Goal: Information Seeking & Learning: Learn about a topic

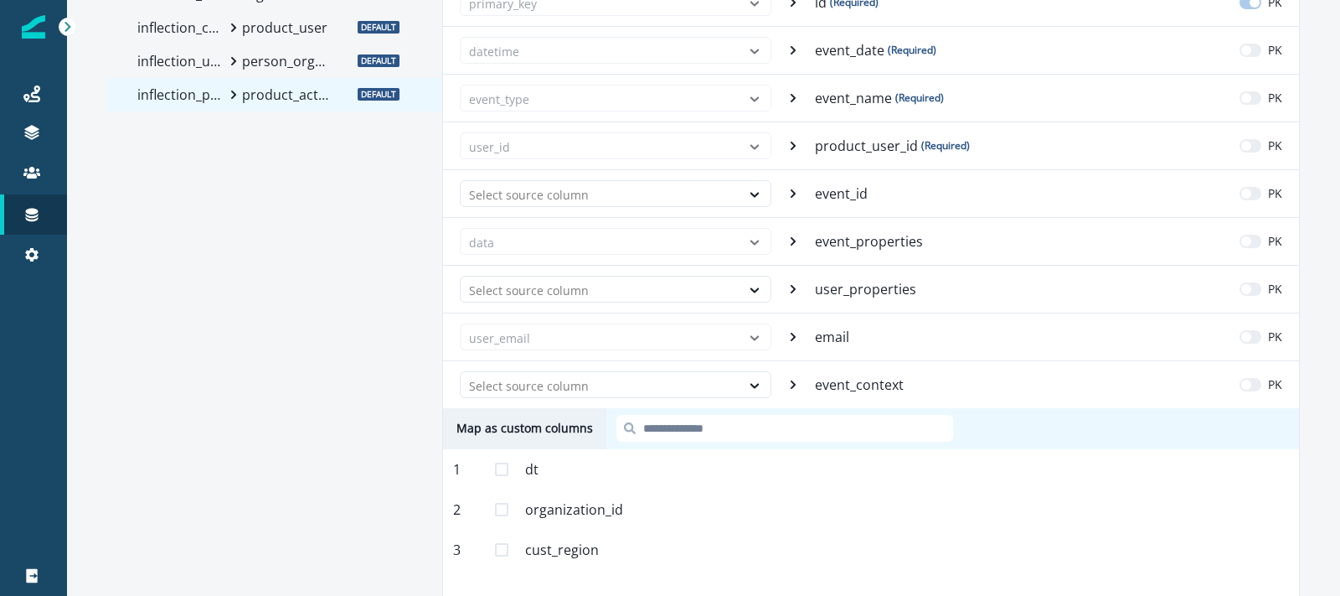
scroll to position [149, 0]
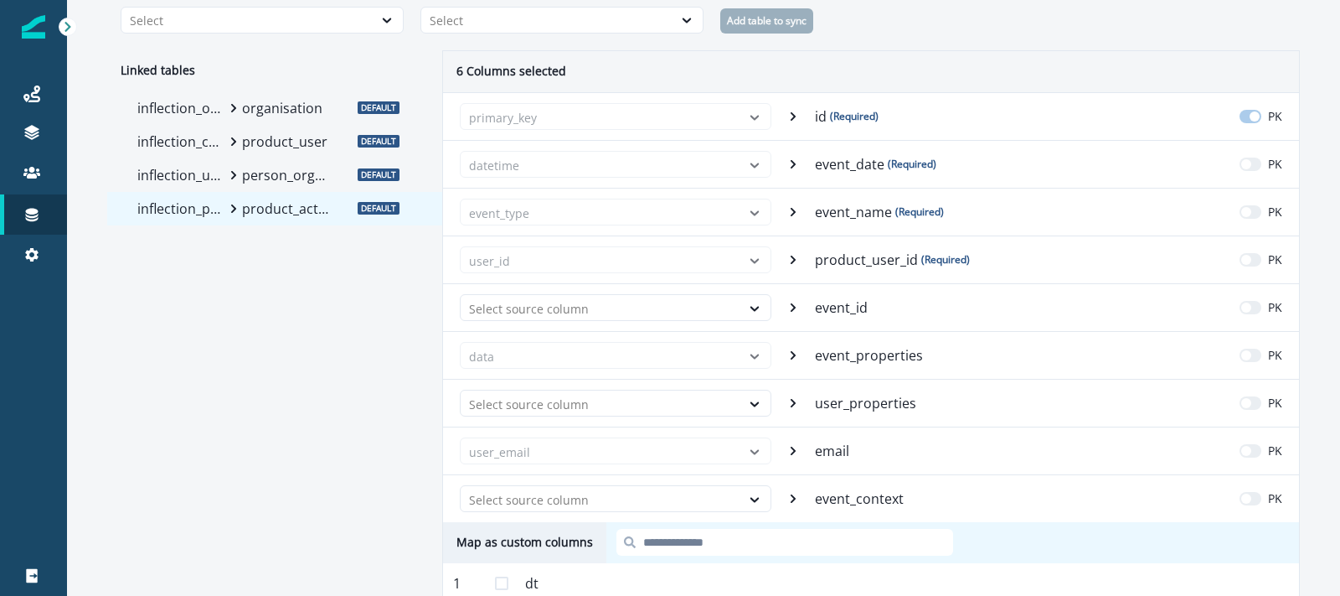
click at [255, 113] on p "organisation" at bounding box center [286, 108] width 88 height 20
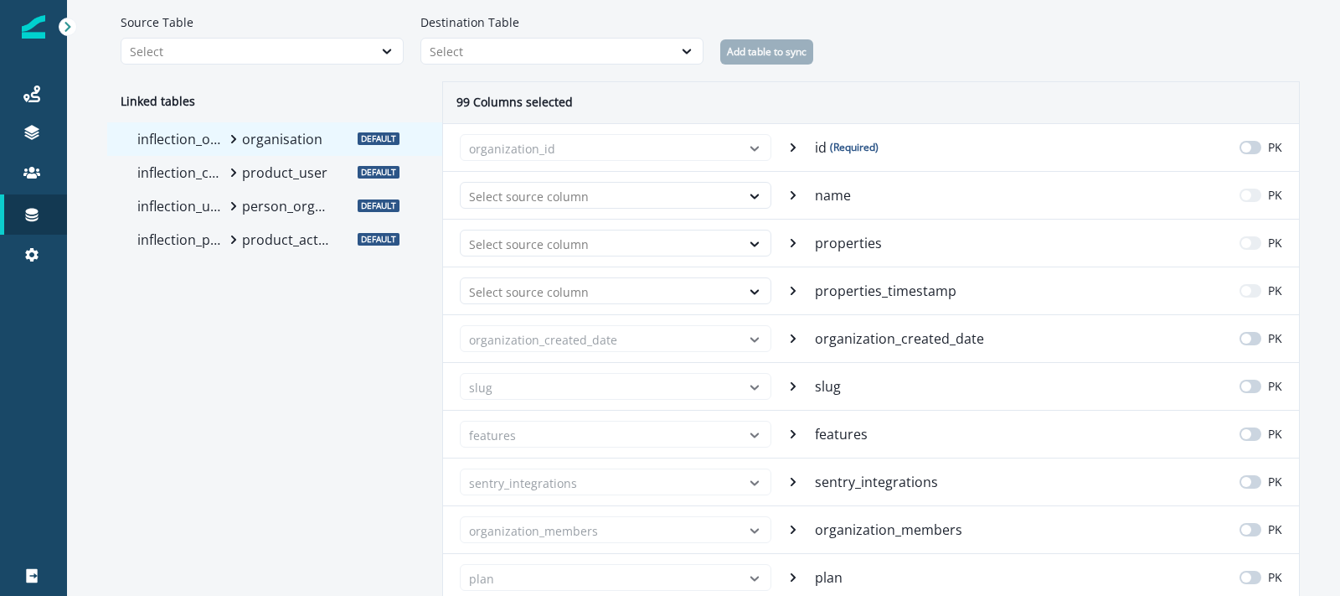
scroll to position [79, 0]
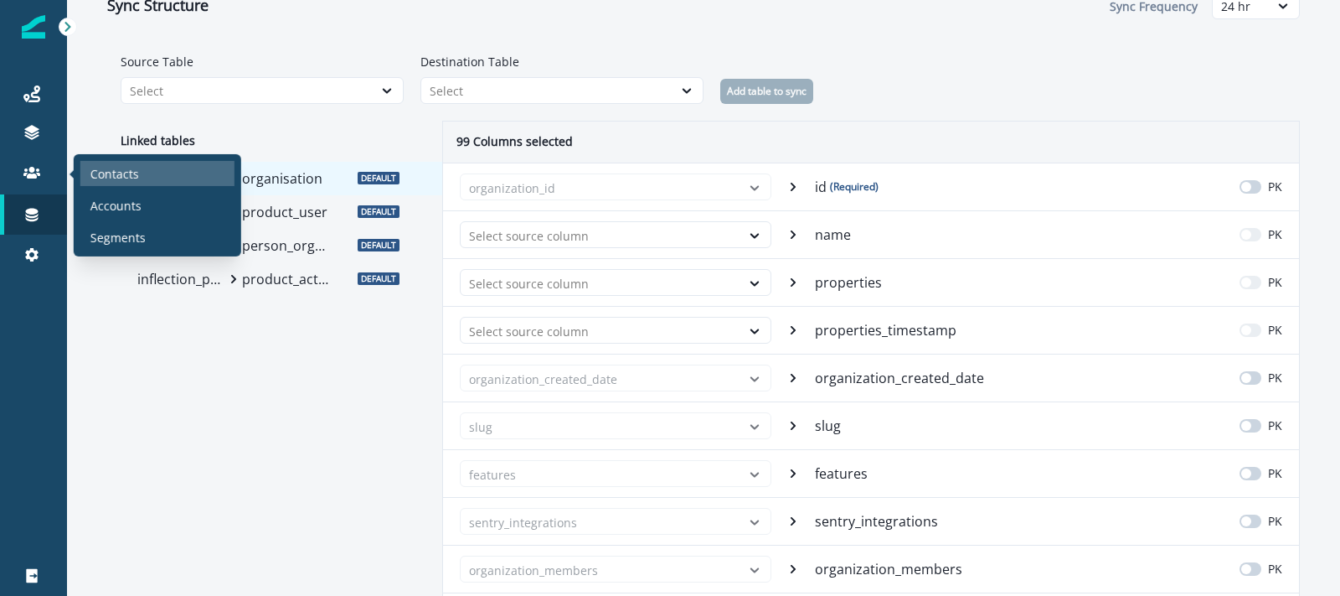
click at [127, 176] on p "Contacts" at bounding box center [114, 173] width 49 height 18
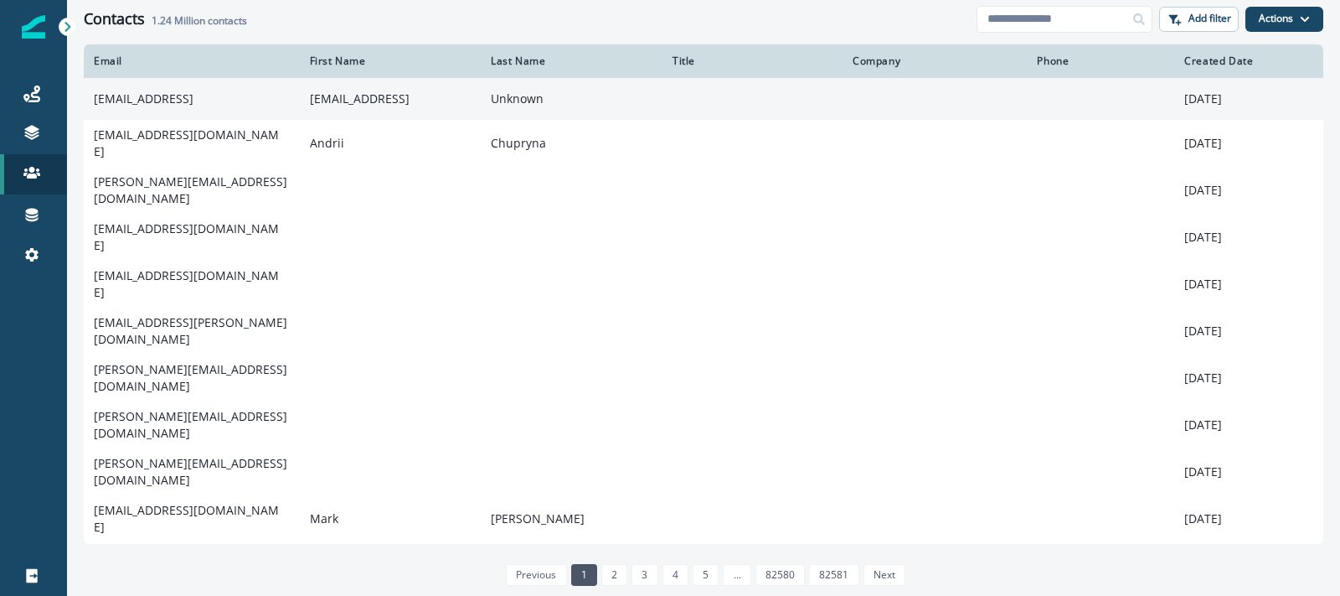
click at [142, 99] on td "[EMAIL_ADDRESS]" at bounding box center [192, 99] width 216 height 42
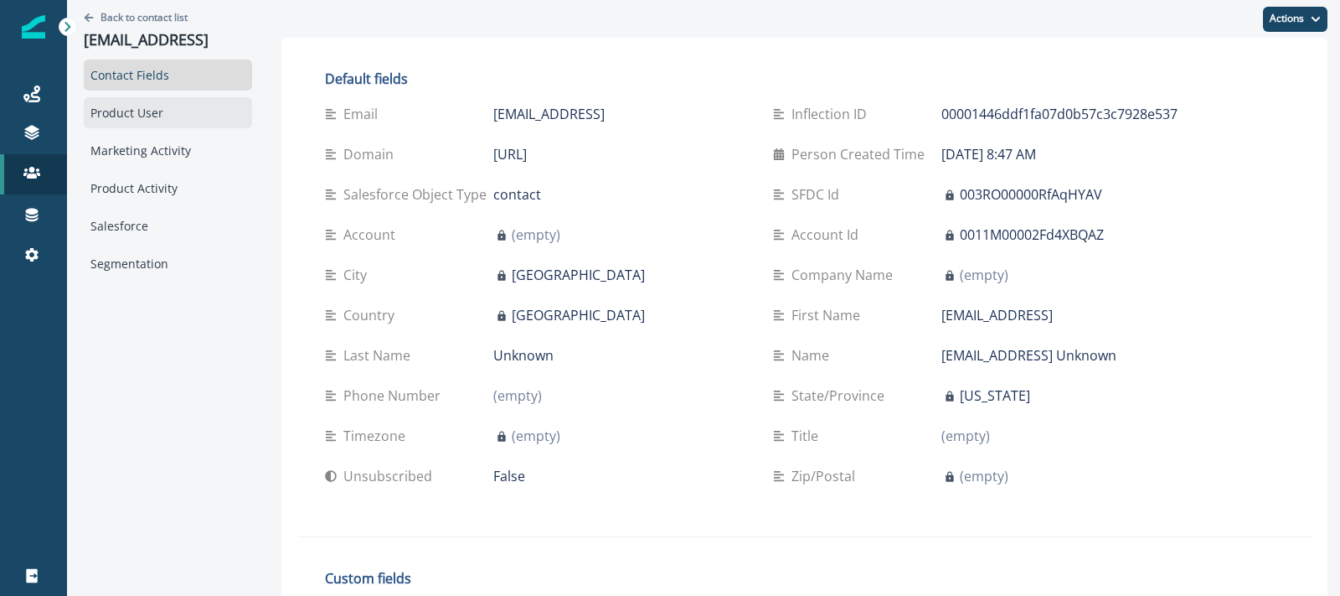
click at [143, 116] on div "Product User" at bounding box center [168, 112] width 168 height 31
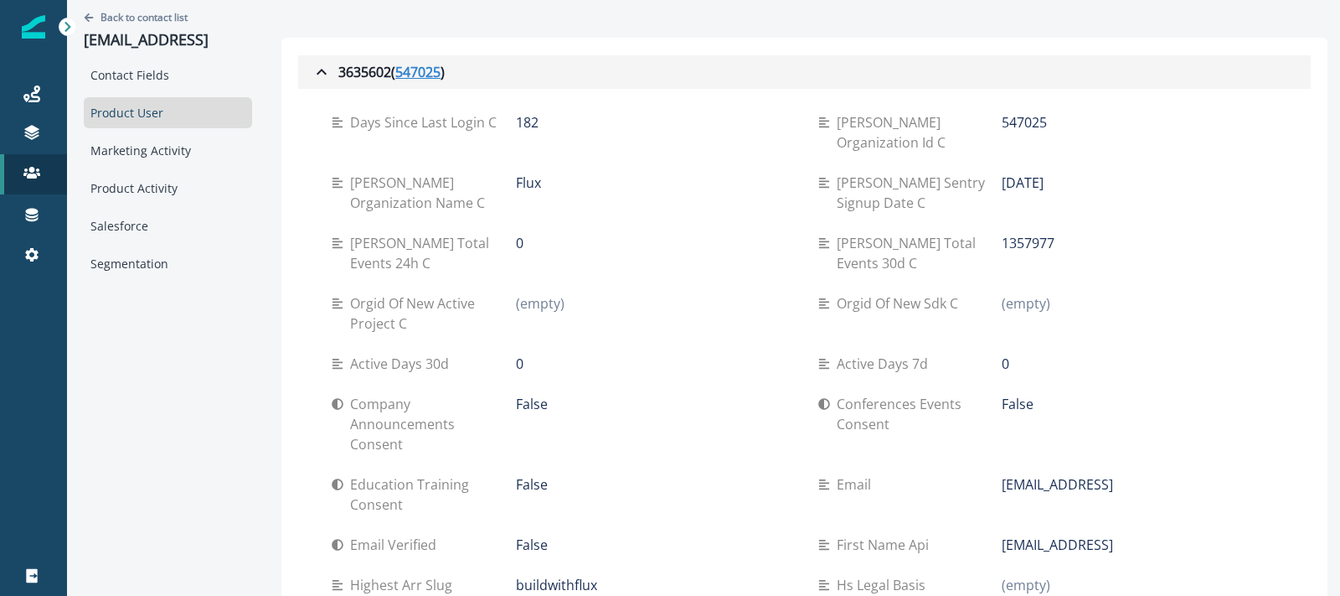
click at [421, 75] on u "547025" at bounding box center [417, 72] width 45 height 20
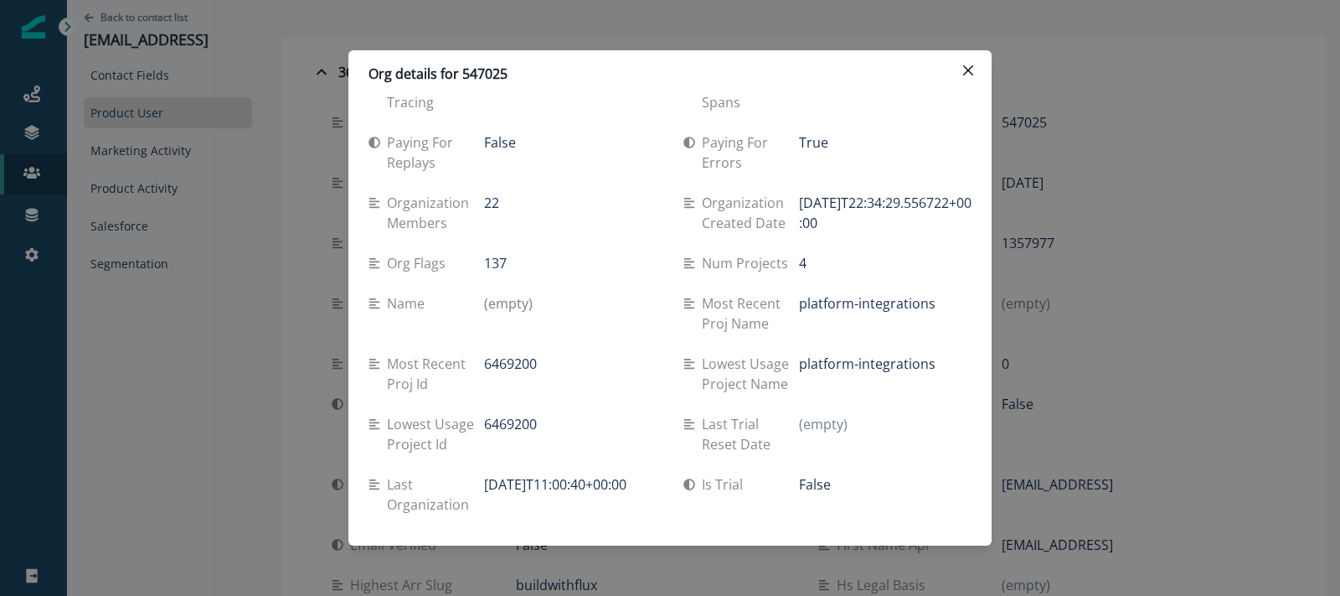
scroll to position [1322, 0]
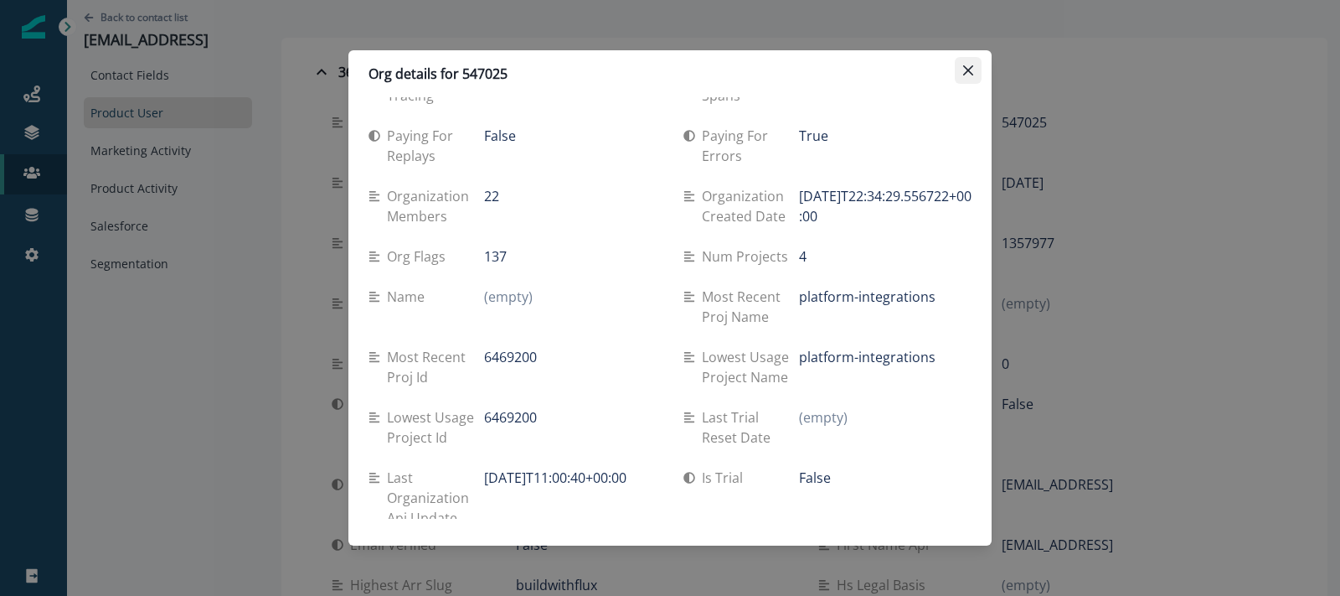
click at [965, 63] on button "Close" at bounding box center [968, 70] width 27 height 27
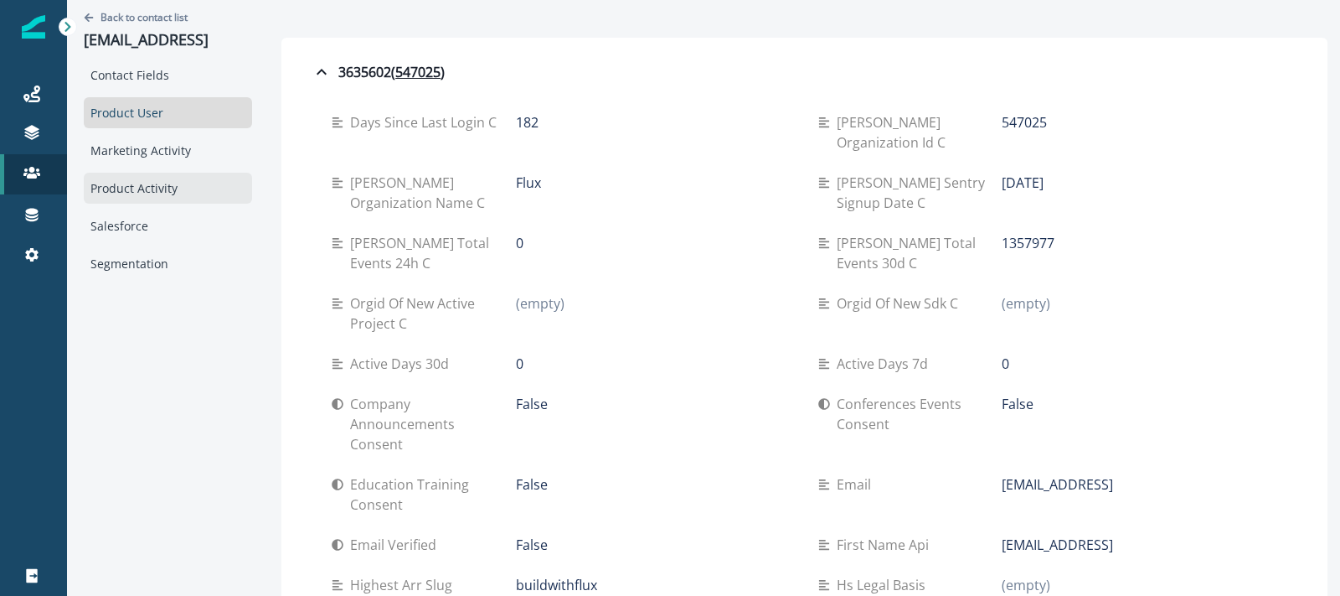
click at [169, 196] on div "Product Activity" at bounding box center [168, 188] width 168 height 31
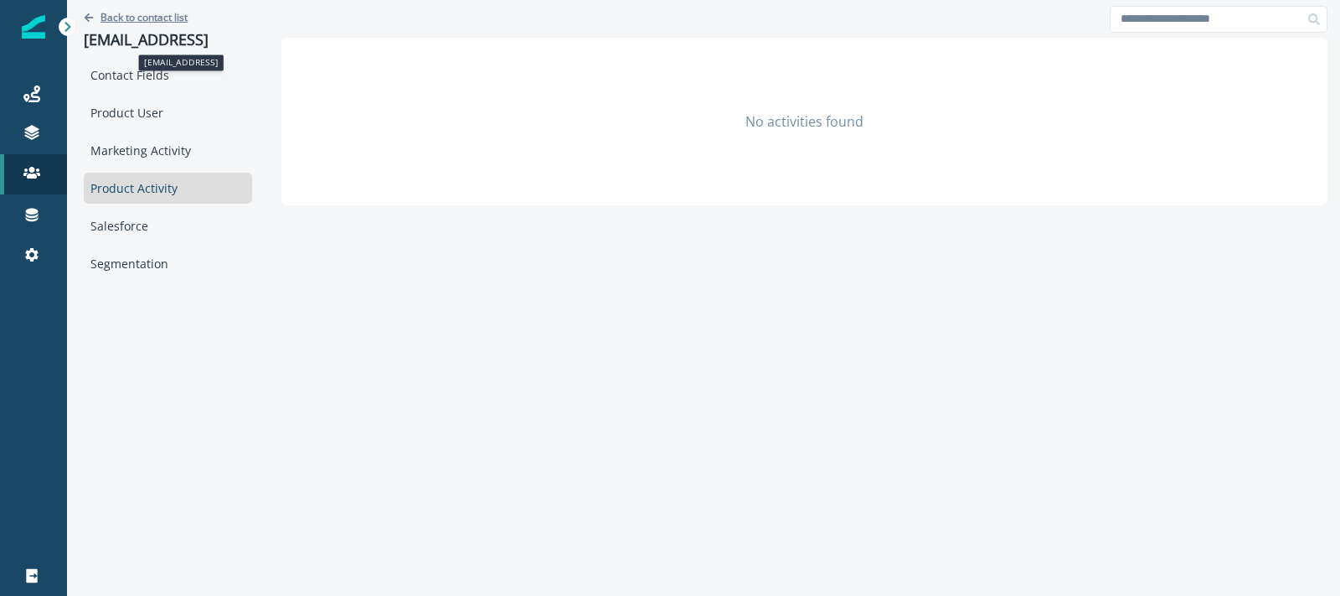
click at [147, 12] on p "Back to contact list" at bounding box center [144, 17] width 87 height 14
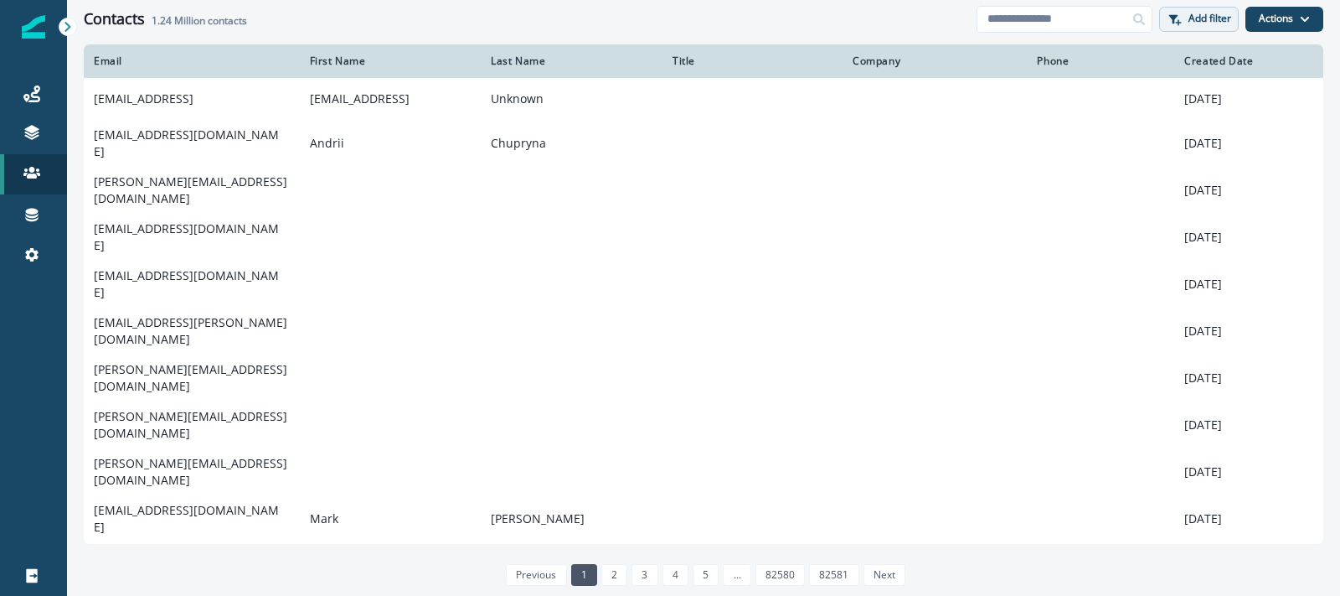
click at [1221, 28] on button "Add filter" at bounding box center [1199, 19] width 80 height 25
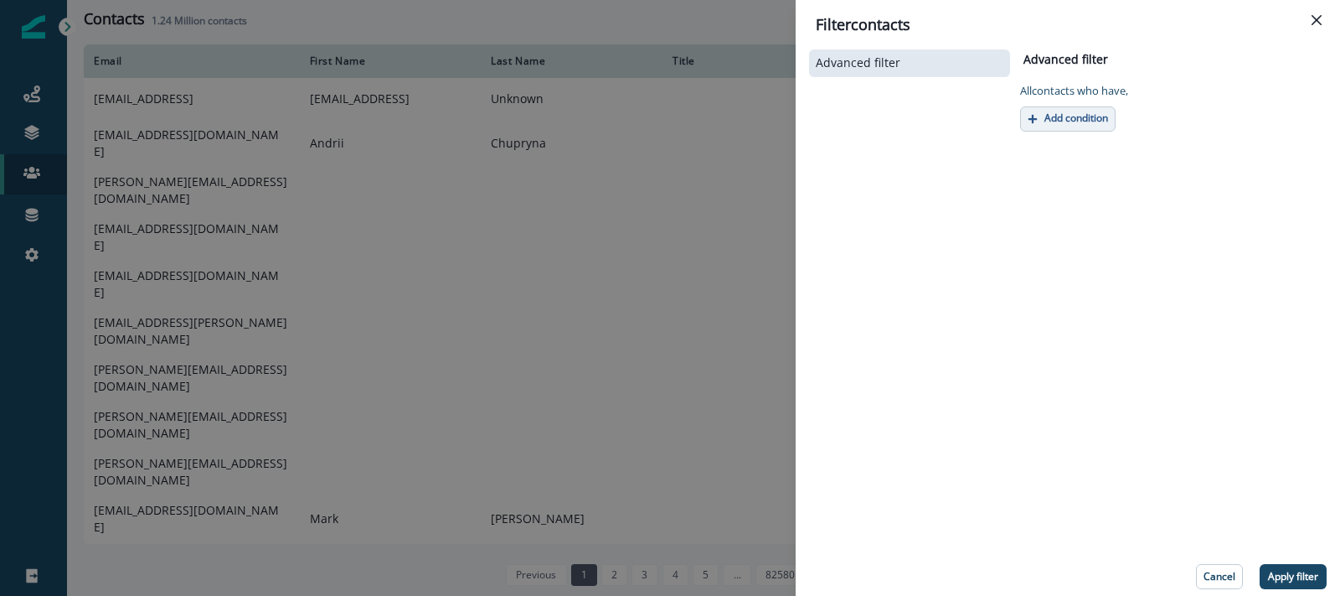
click at [1072, 116] on p "Add condition" at bounding box center [1077, 118] width 64 height 12
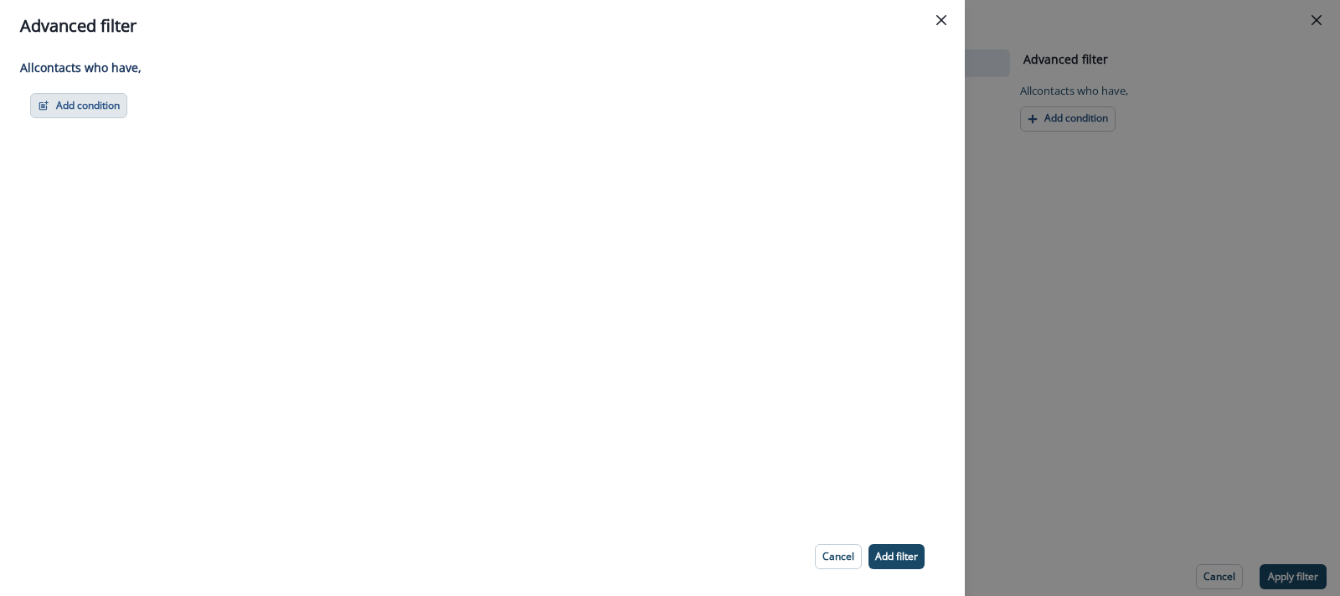
click at [75, 102] on button "Add condition" at bounding box center [78, 105] width 97 height 25
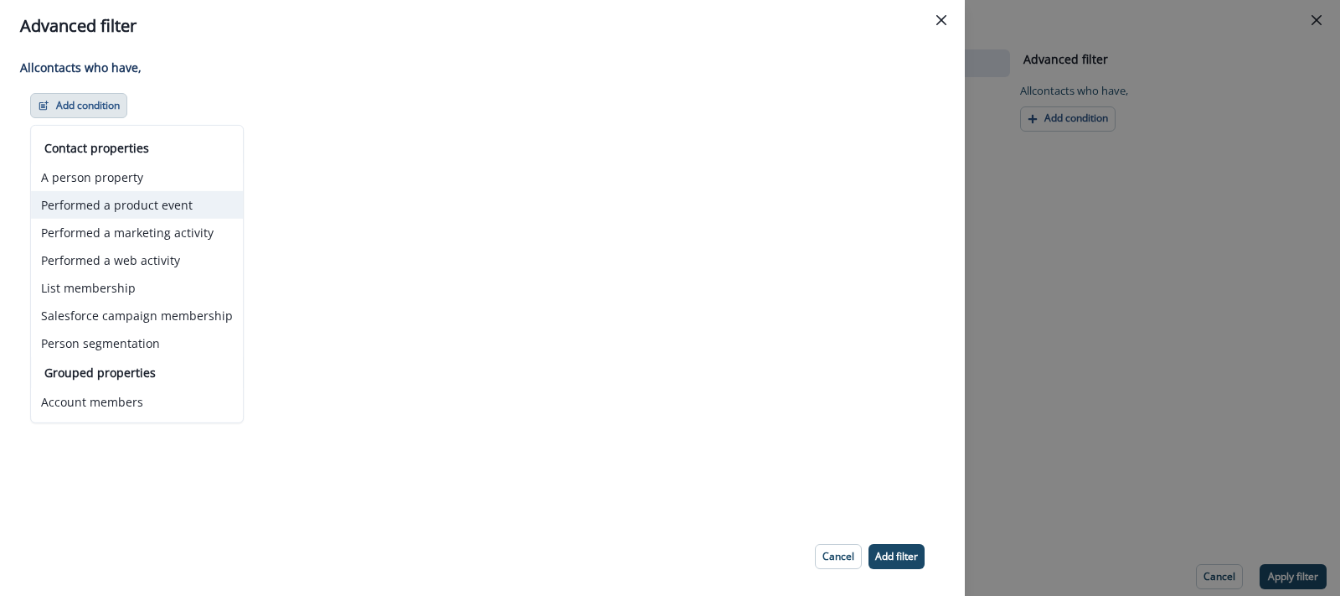
click at [103, 208] on button "Performed a product event" at bounding box center [137, 205] width 212 height 28
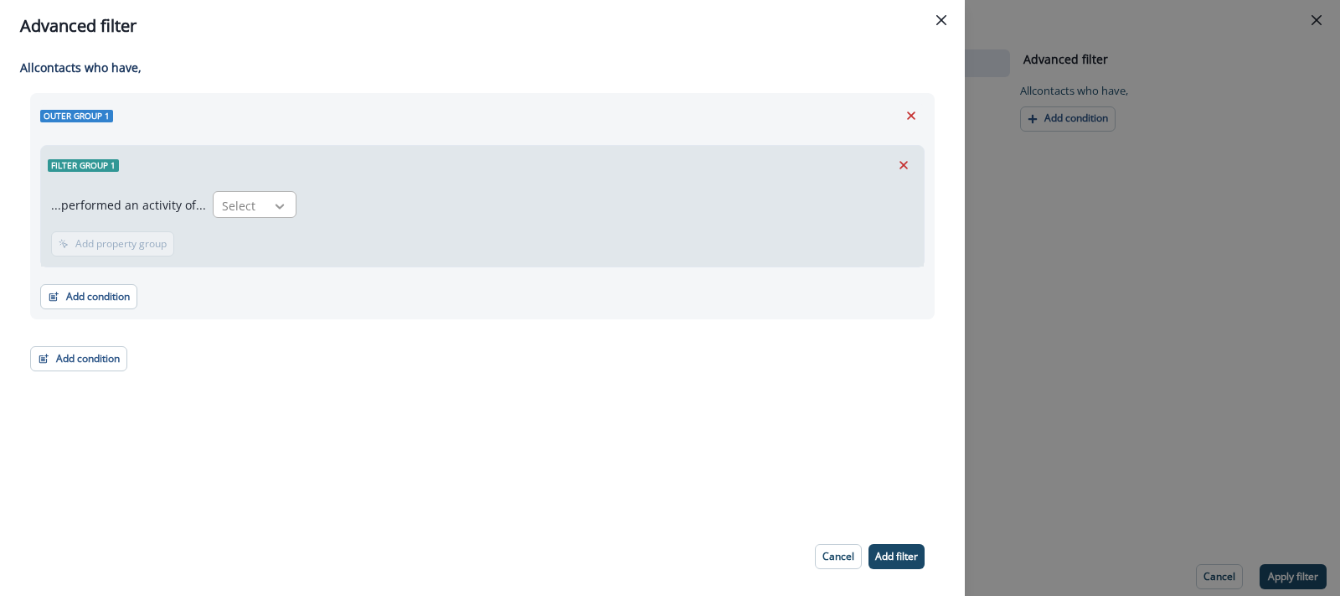
click at [273, 209] on icon at bounding box center [279, 206] width 15 height 17
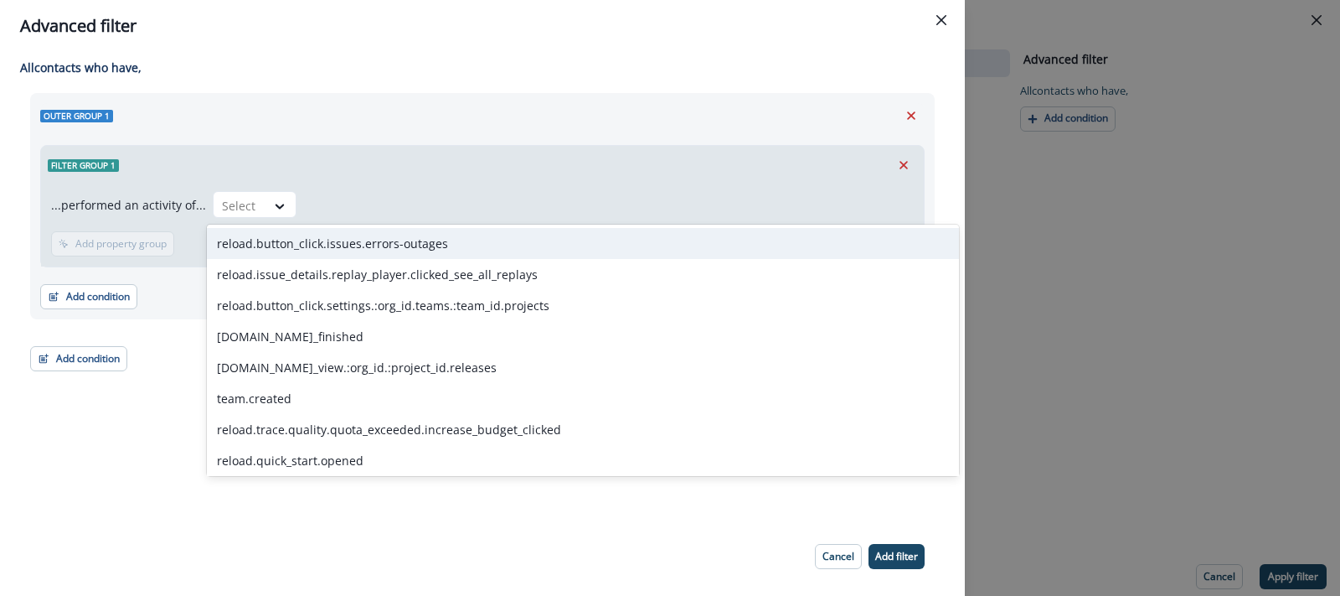
click at [276, 236] on div "reload.button_click.issues.errors-outages" at bounding box center [583, 243] width 752 height 31
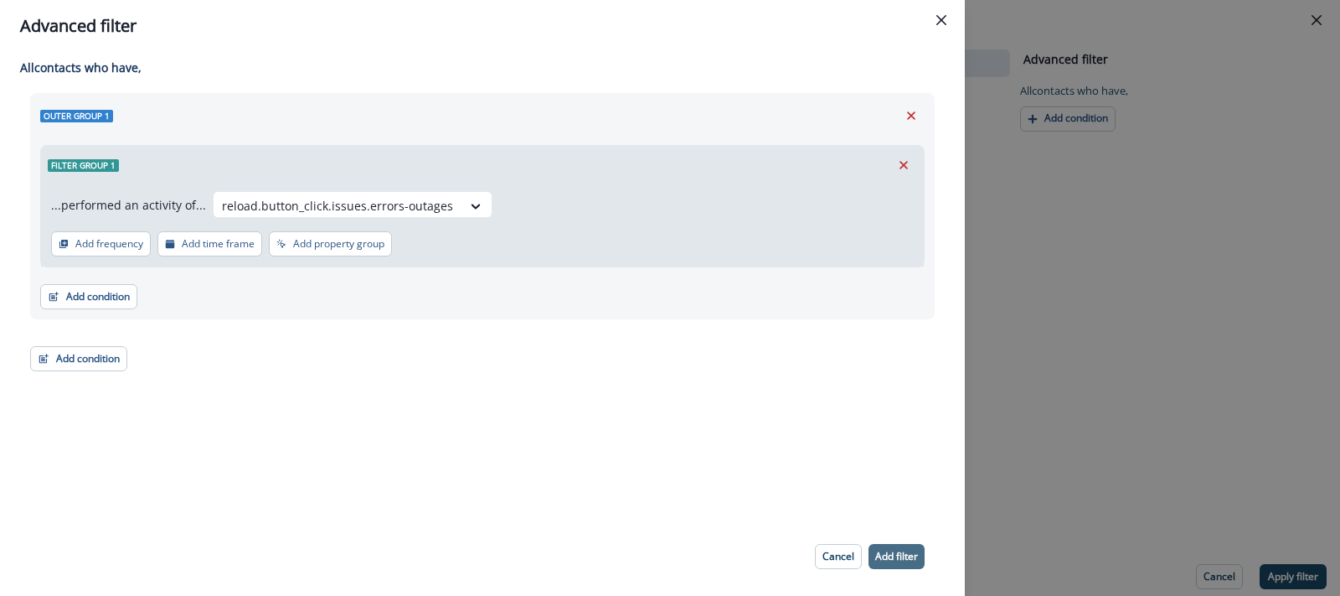
click at [893, 554] on p "Add filter" at bounding box center [896, 556] width 43 height 12
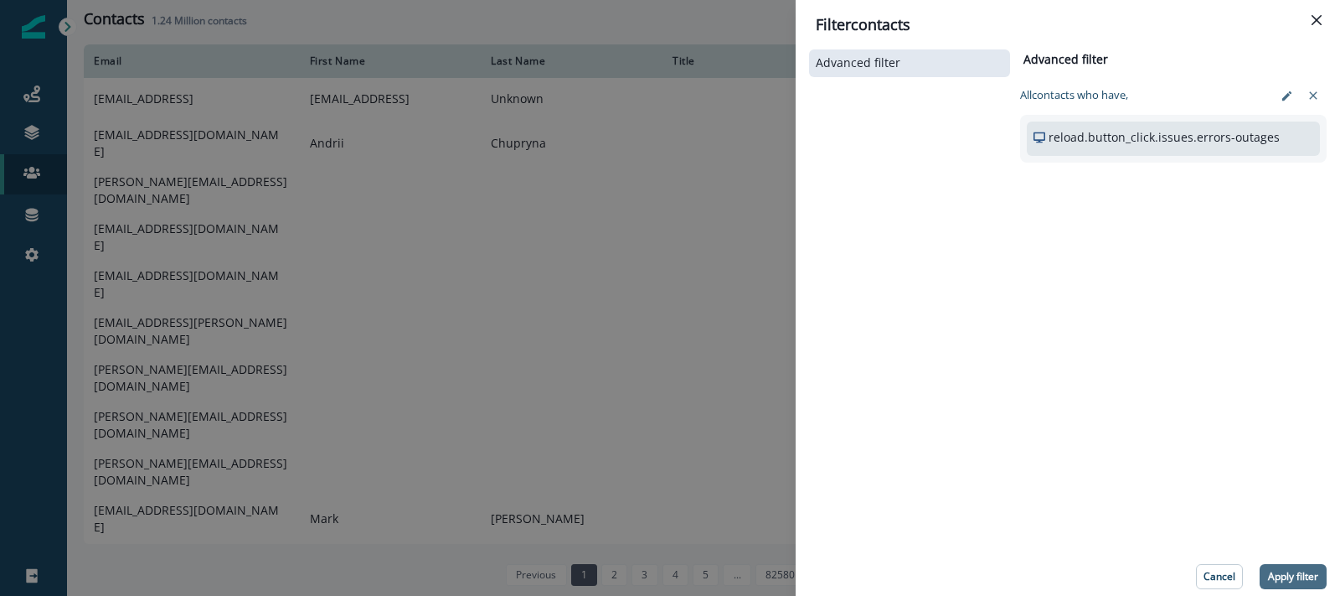
click at [1288, 576] on p "Apply filter" at bounding box center [1293, 577] width 50 height 12
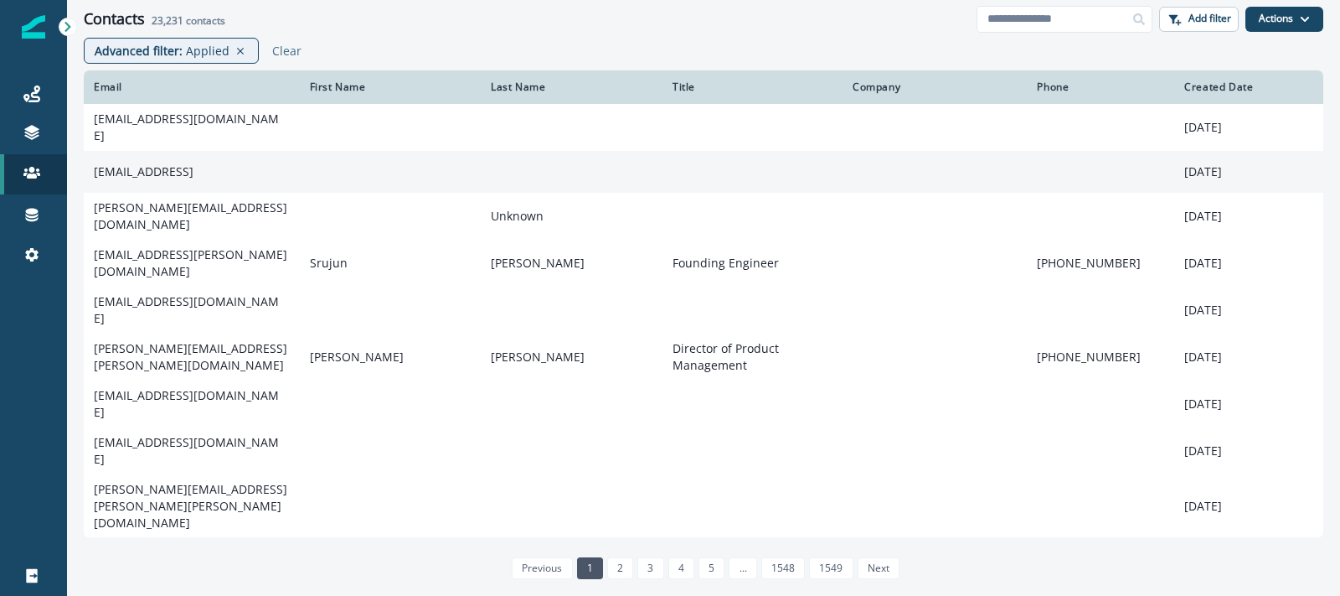
click at [170, 170] on td "[EMAIL_ADDRESS]" at bounding box center [192, 172] width 216 height 42
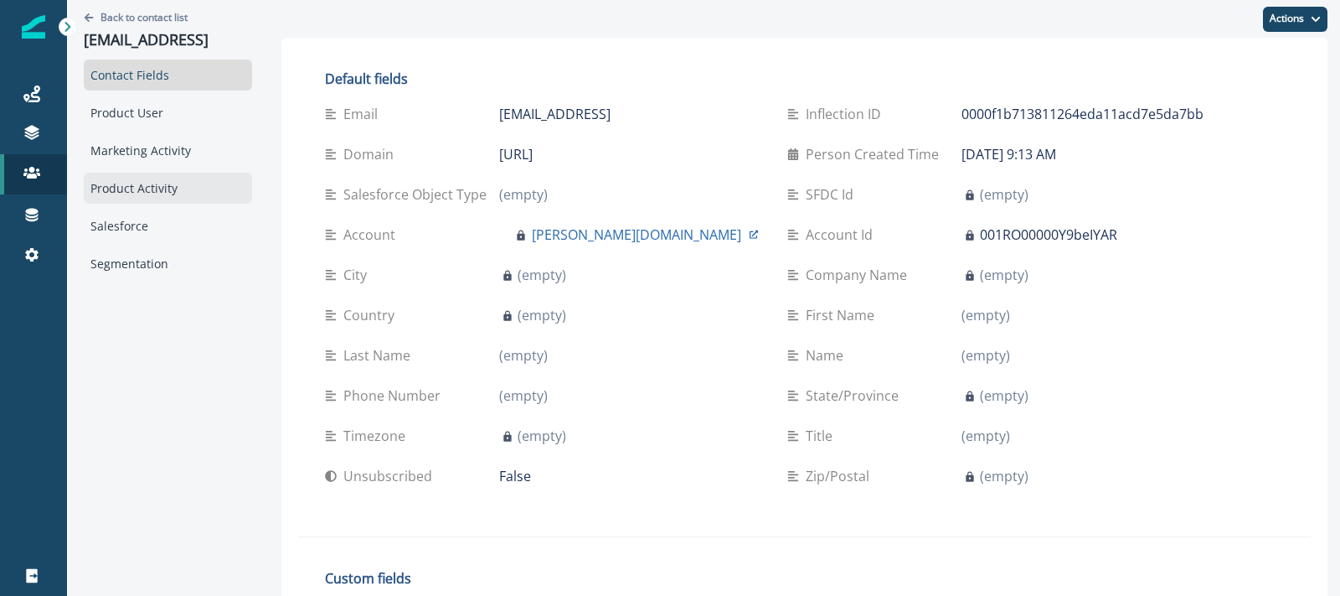
click at [153, 189] on div "Product Activity" at bounding box center [168, 188] width 168 height 31
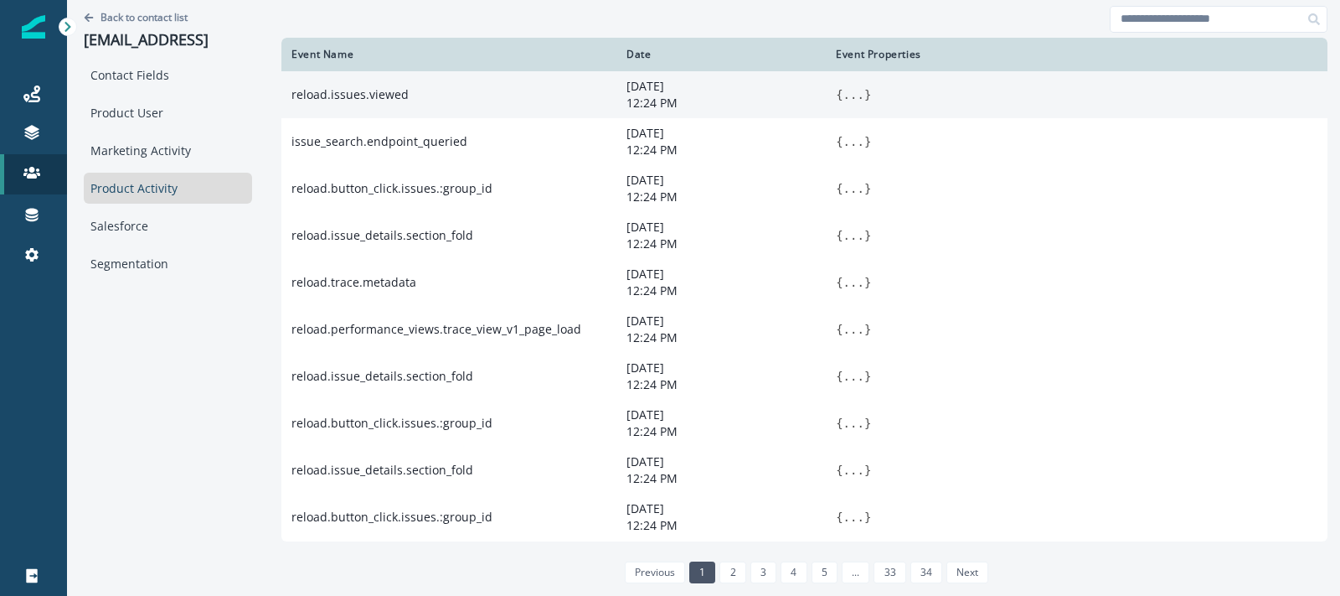
click at [855, 91] on button "..." at bounding box center [854, 94] width 21 height 17
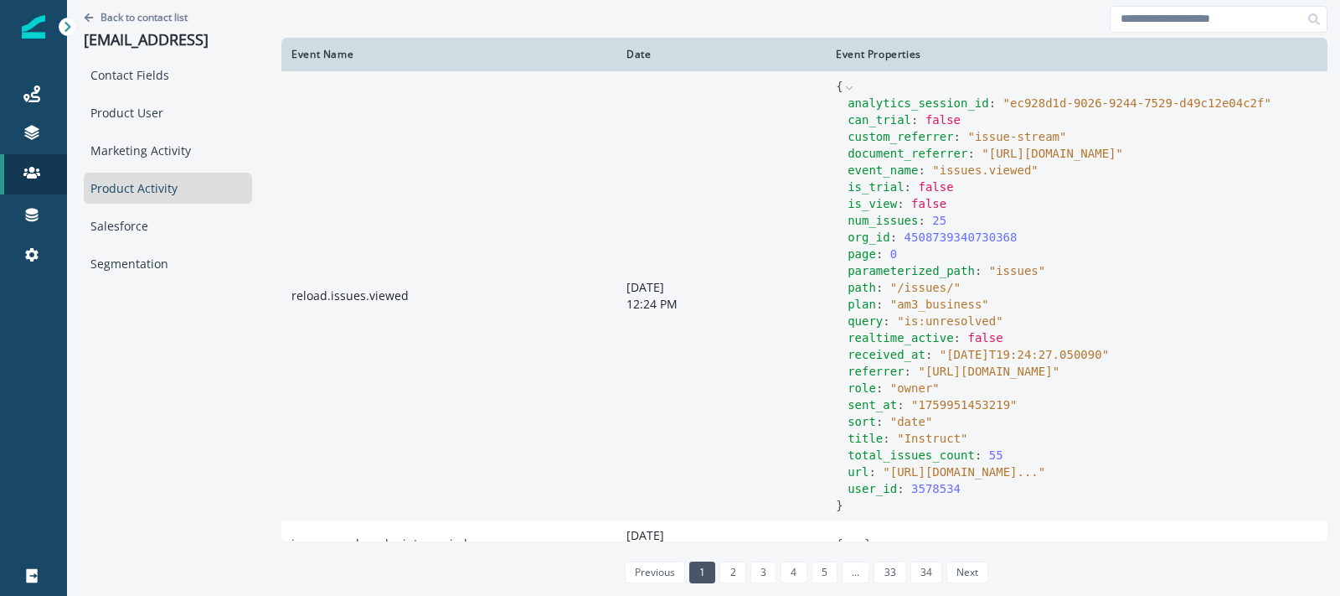
drag, startPoint x: 845, startPoint y: 105, endPoint x: 1024, endPoint y: 510, distance: 443.0
click at [1024, 497] on div "analytics_session_id : " ec928d1d-9026-9244-7529-d49c12e04c2f " can_trial : fal…" at bounding box center [1077, 296] width 482 height 402
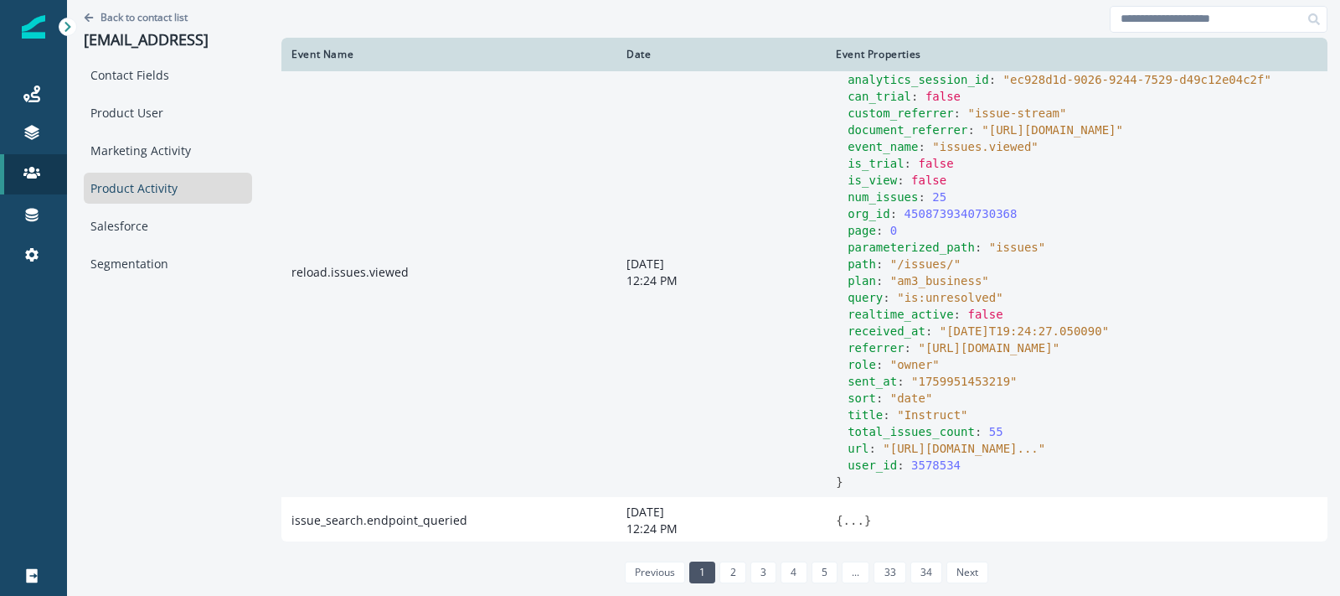
scroll to position [4, 0]
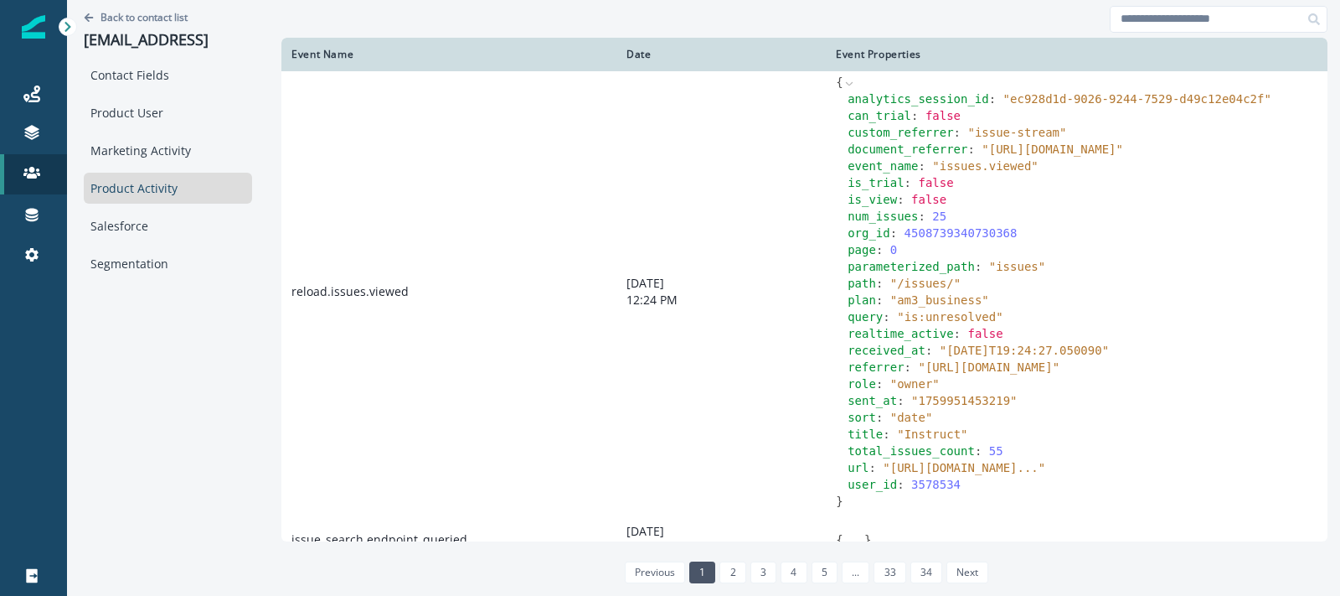
click at [96, 153] on div "Tokens" at bounding box center [157, 164] width 154 height 25
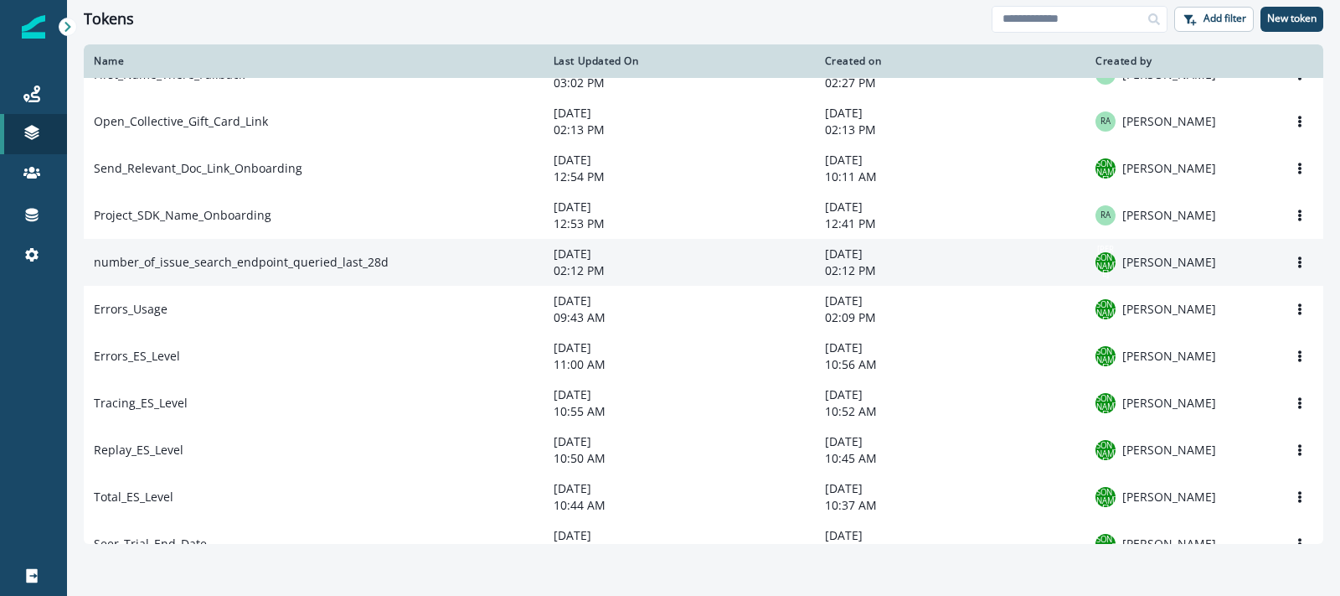
scroll to position [140, 0]
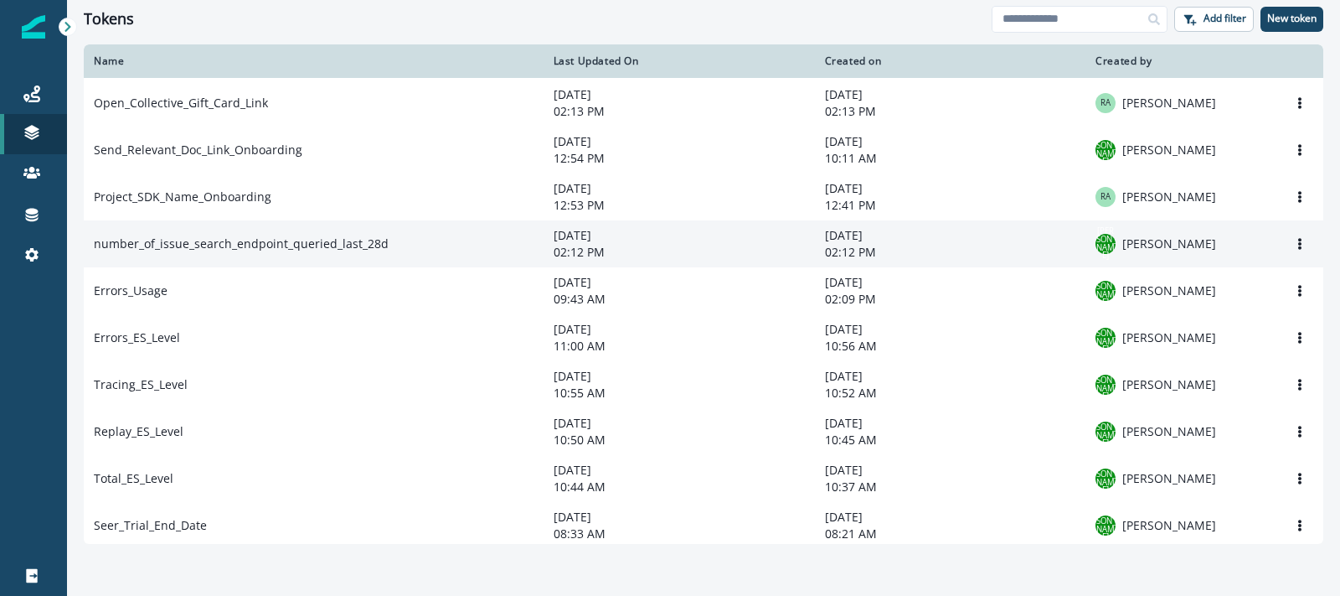
click at [281, 257] on td "number_of_issue_search_endpoint_queried_last_28d" at bounding box center [314, 243] width 460 height 47
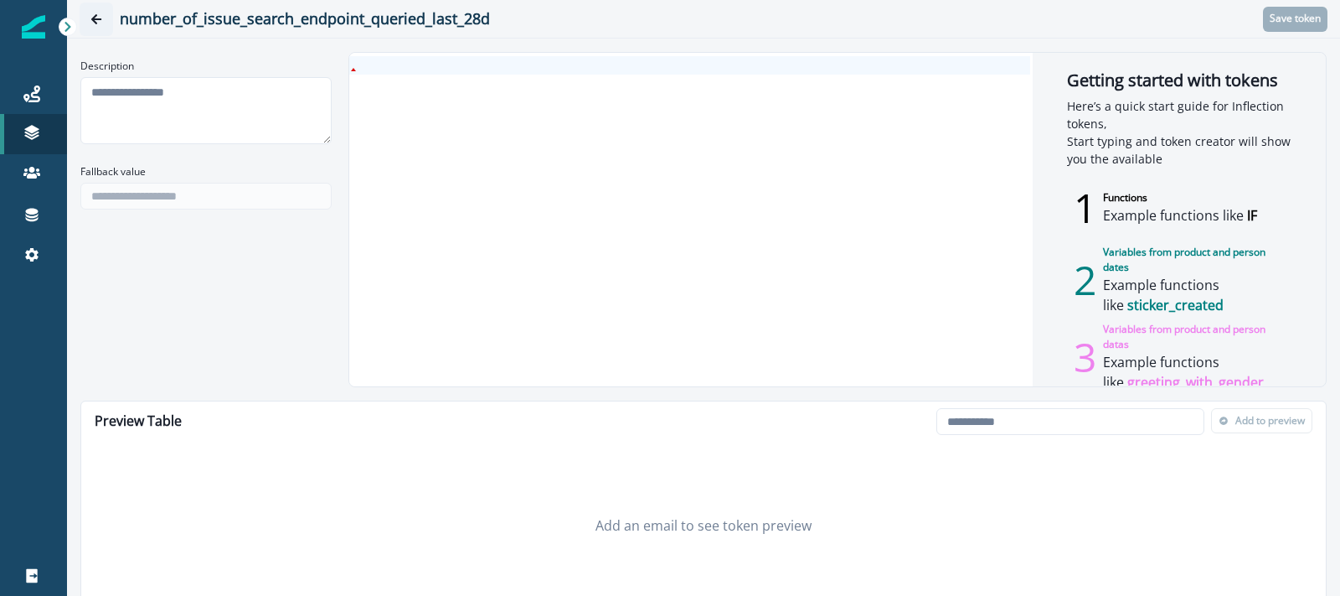
click at [91, 13] on icon "Go back" at bounding box center [96, 19] width 12 height 12
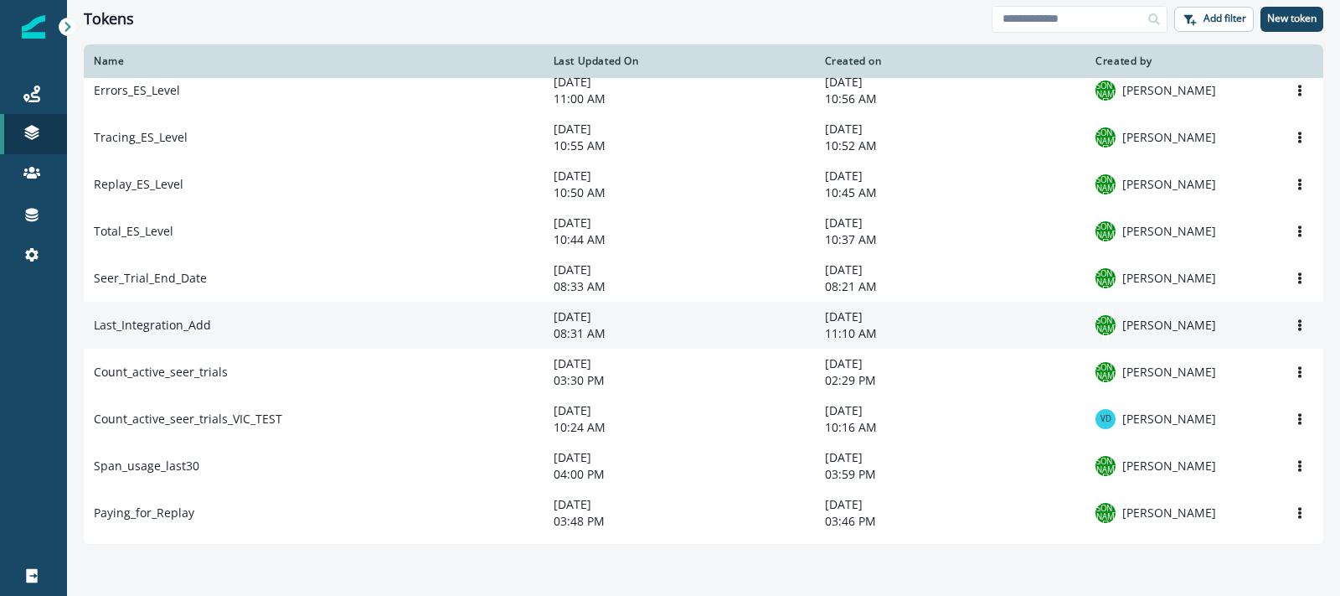
scroll to position [395, 0]
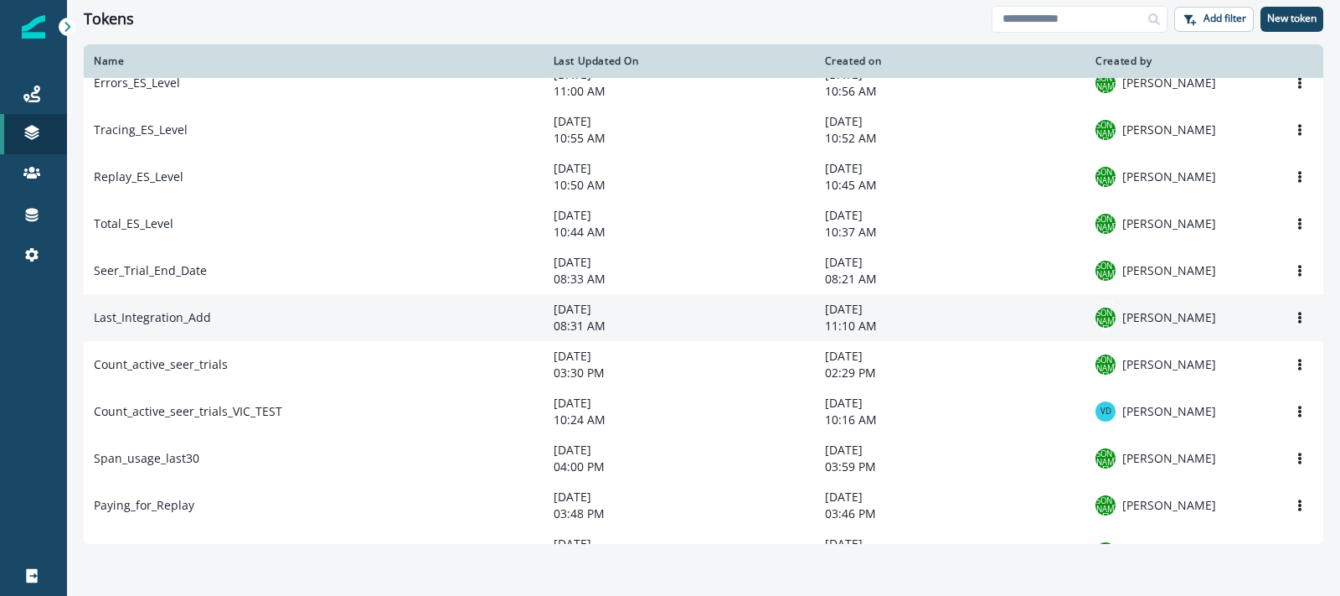
click at [236, 327] on td "Last_Integration_Add" at bounding box center [314, 317] width 460 height 47
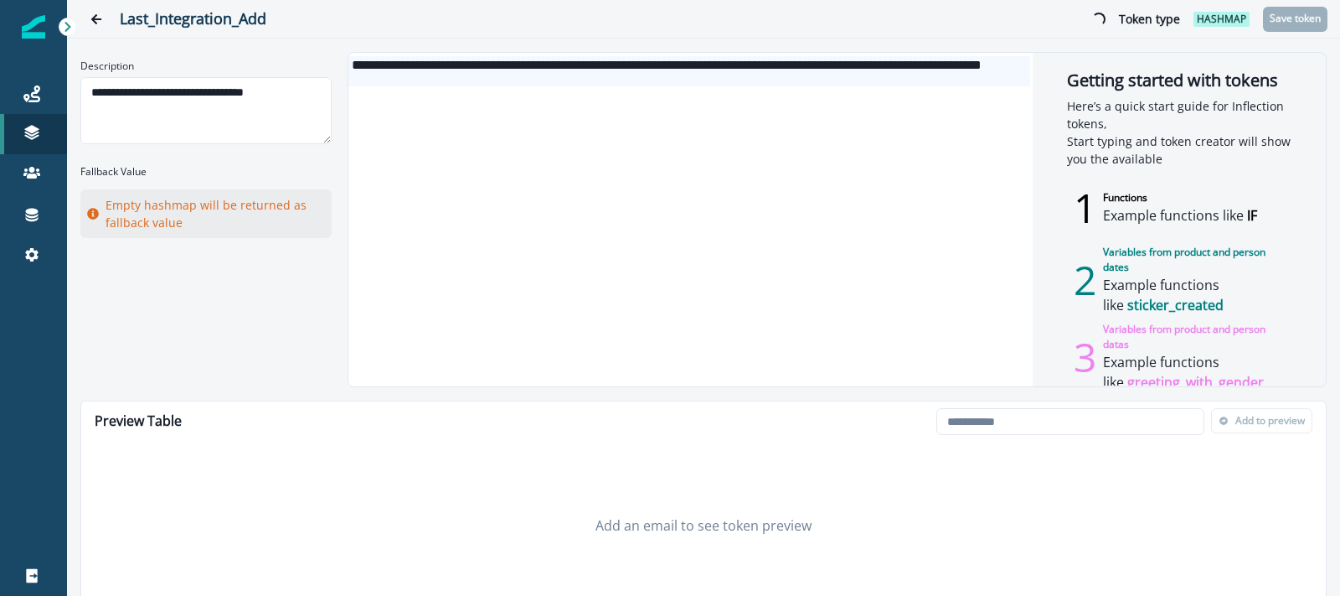
click at [686, 74] on div "**********" at bounding box center [690, 71] width 682 height 30
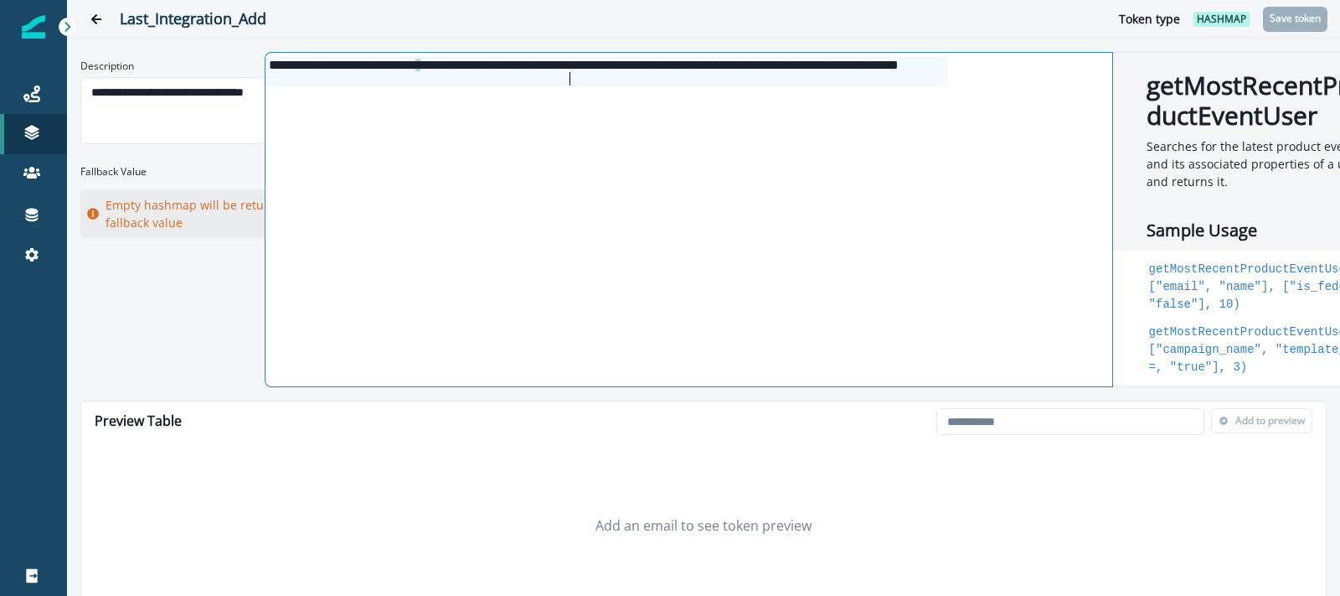
click at [343, 42] on div "**********" at bounding box center [703, 298] width 1273 height 596
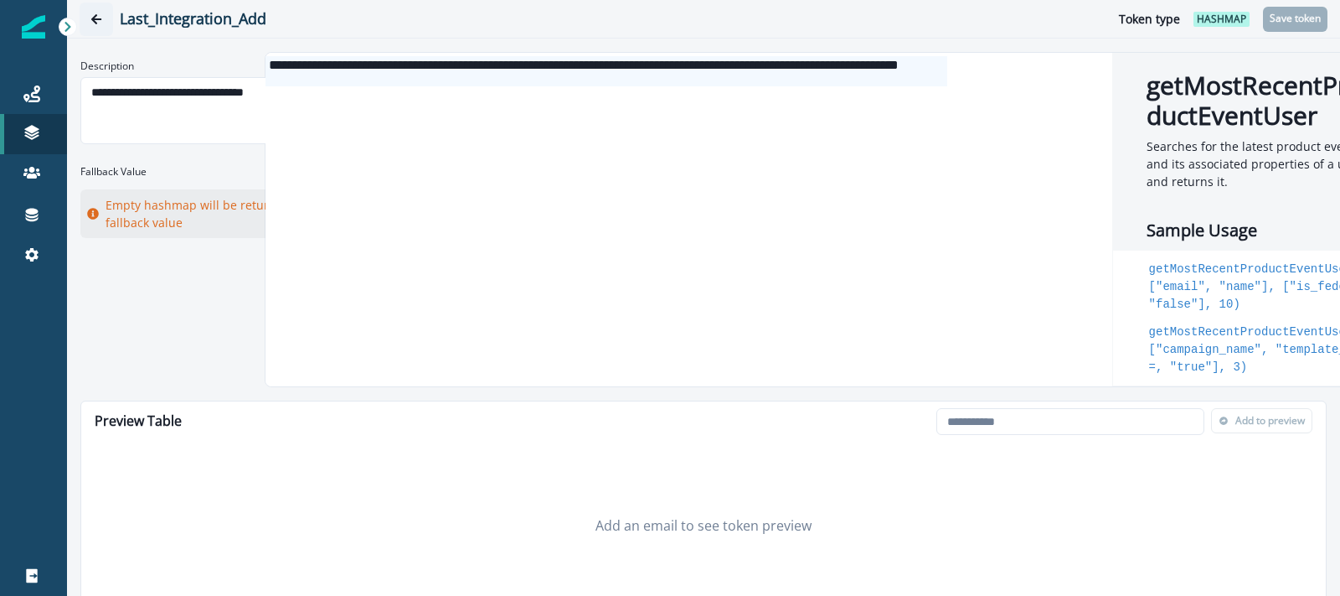
click at [92, 23] on icon "Go back" at bounding box center [96, 19] width 12 height 12
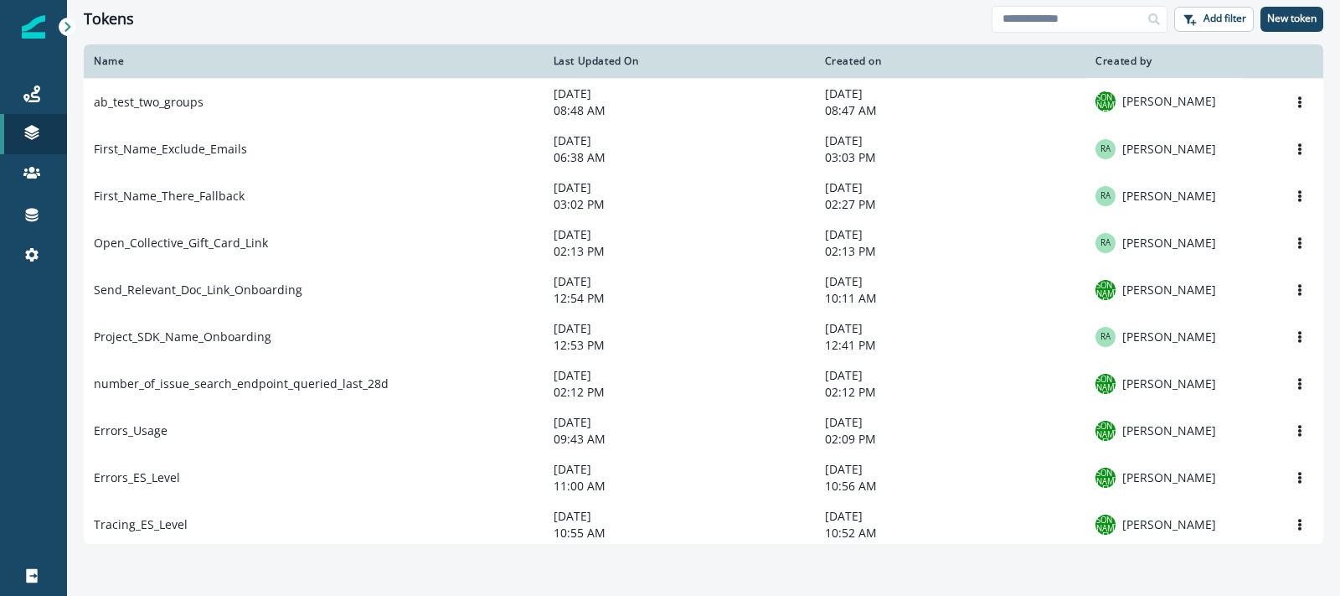
click at [403, 23] on div "Tokens" at bounding box center [538, 19] width 908 height 18
click at [33, 213] on icon at bounding box center [32, 215] width 13 height 13
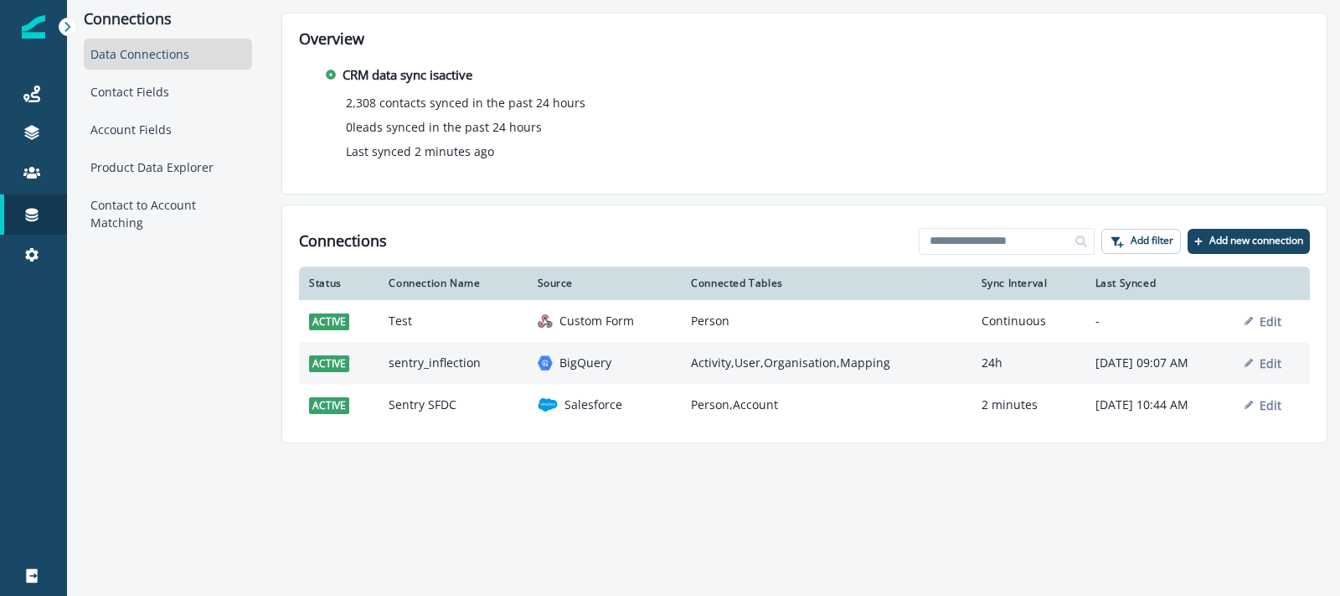
click at [612, 350] on td "BigQuery" at bounding box center [605, 363] width 154 height 42
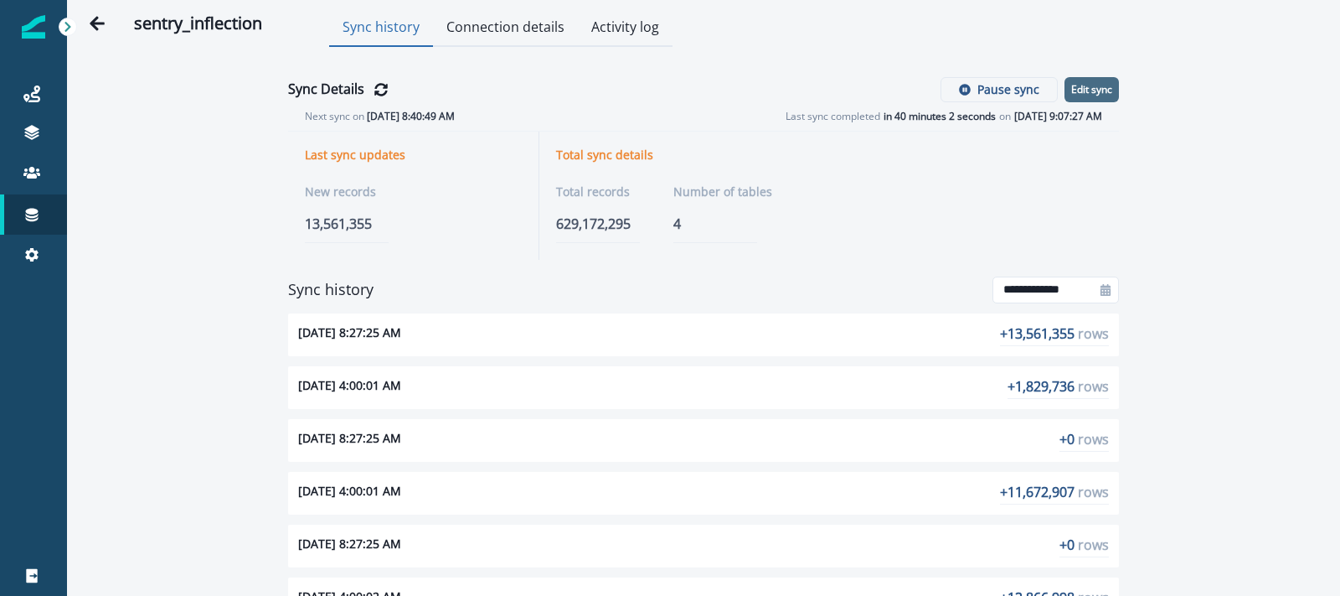
click at [1101, 92] on p "Edit sync" at bounding box center [1091, 90] width 41 height 12
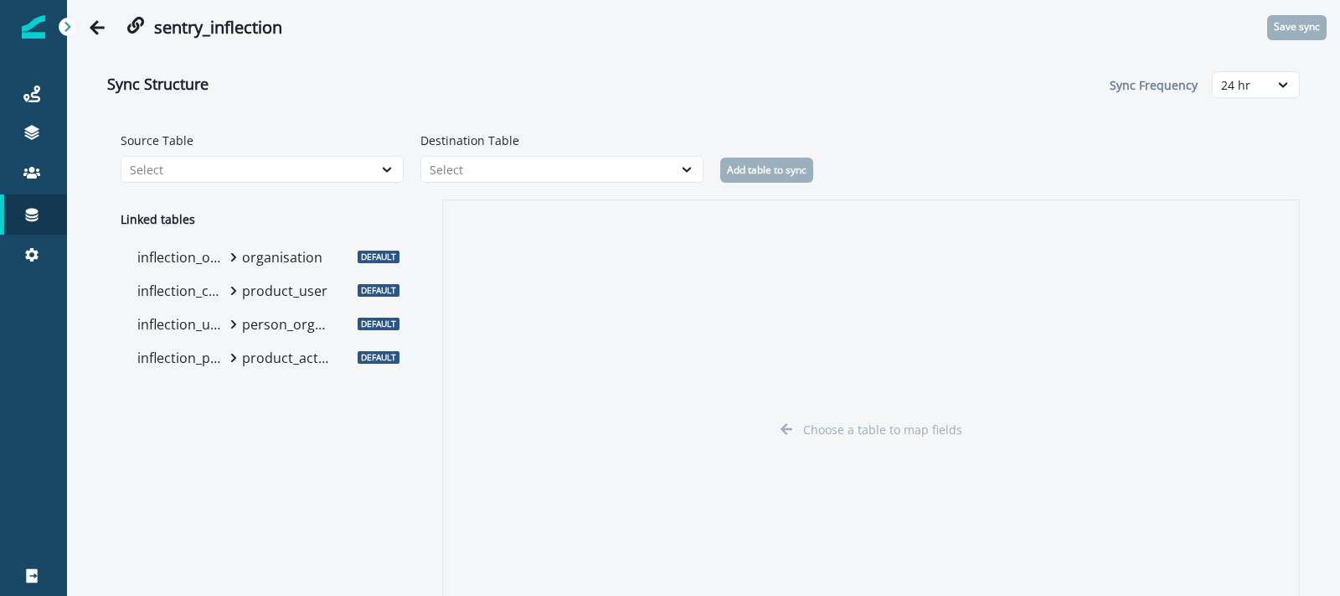
click at [262, 356] on p "product_activity" at bounding box center [286, 358] width 88 height 20
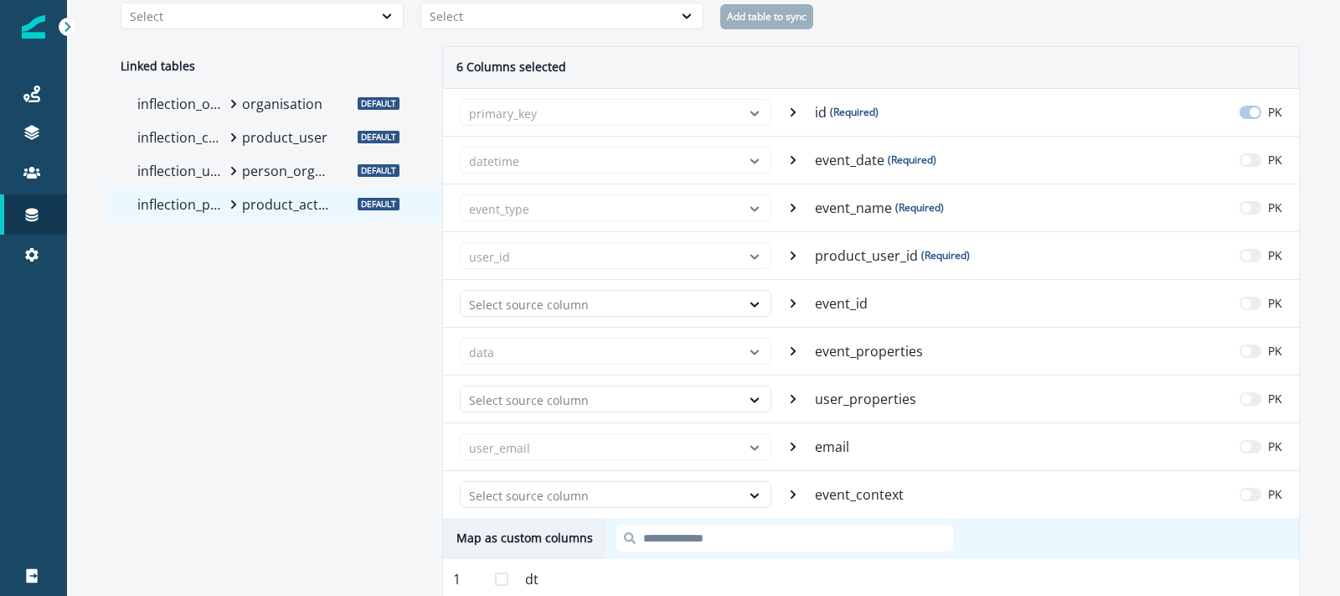
scroll to position [129, 0]
